Goal: Find specific page/section: Find specific page/section

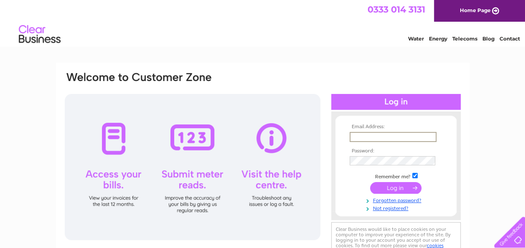
click at [393, 134] on input "text" at bounding box center [393, 137] width 87 height 10
click at [381, 137] on input "text" at bounding box center [393, 137] width 87 height 10
click at [379, 155] on td at bounding box center [396, 160] width 97 height 14
click at [370, 131] on td at bounding box center [396, 136] width 97 height 13
click at [369, 136] on input "text" at bounding box center [393, 137] width 87 height 10
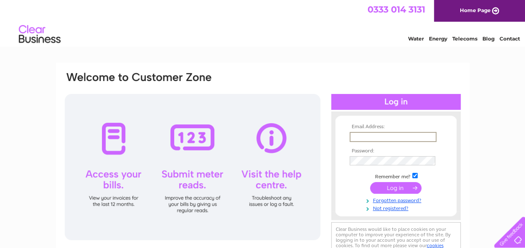
paste input "[EMAIL_ADDRESS][DOMAIN_NAME]"
type input "[EMAIL_ADDRESS][DOMAIN_NAME]"
click at [395, 191] on input "submit" at bounding box center [395, 188] width 51 height 12
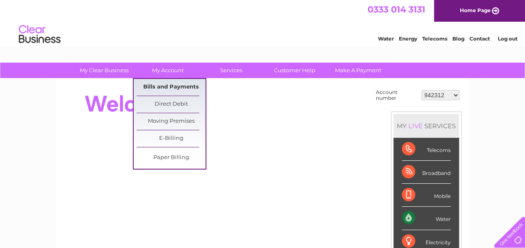
click at [183, 86] on link "Bills and Payments" at bounding box center [171, 87] width 69 height 17
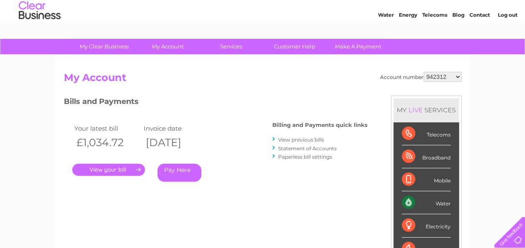
scroll to position [42, 0]
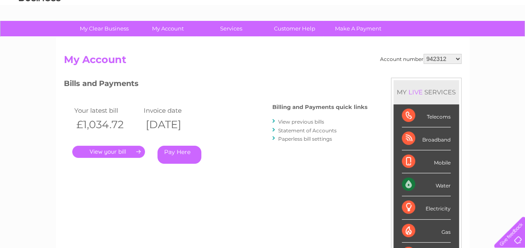
click at [114, 150] on link "." at bounding box center [108, 152] width 73 height 12
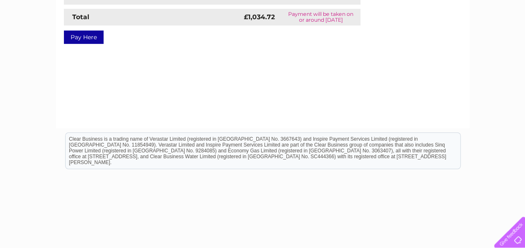
scroll to position [89, 0]
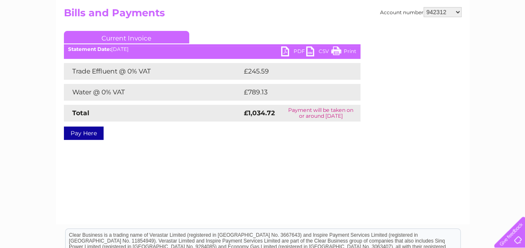
click at [293, 49] on link "PDF" at bounding box center [293, 52] width 25 height 12
